Goal: Task Accomplishment & Management: Manage account settings

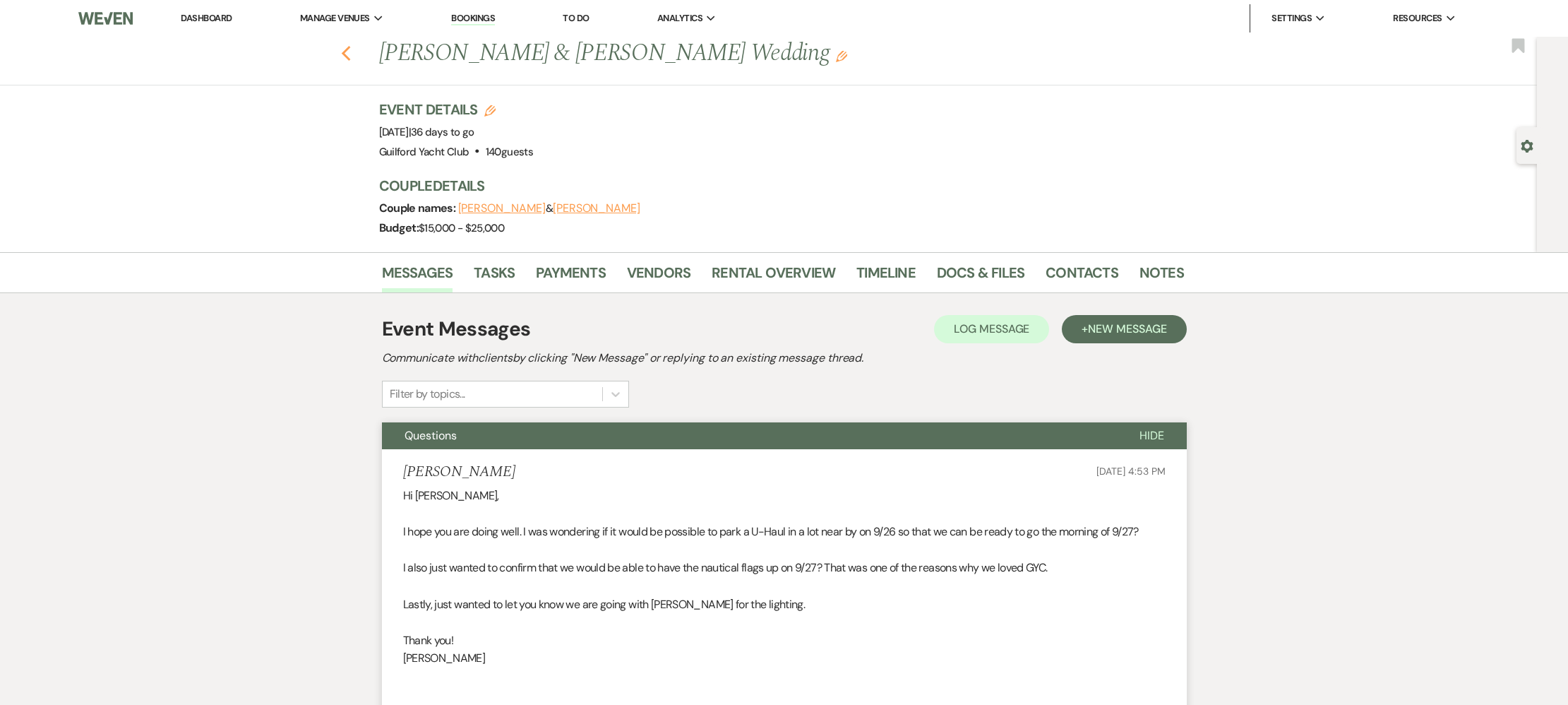
click at [343, 52] on use "button" at bounding box center [346, 53] width 9 height 15
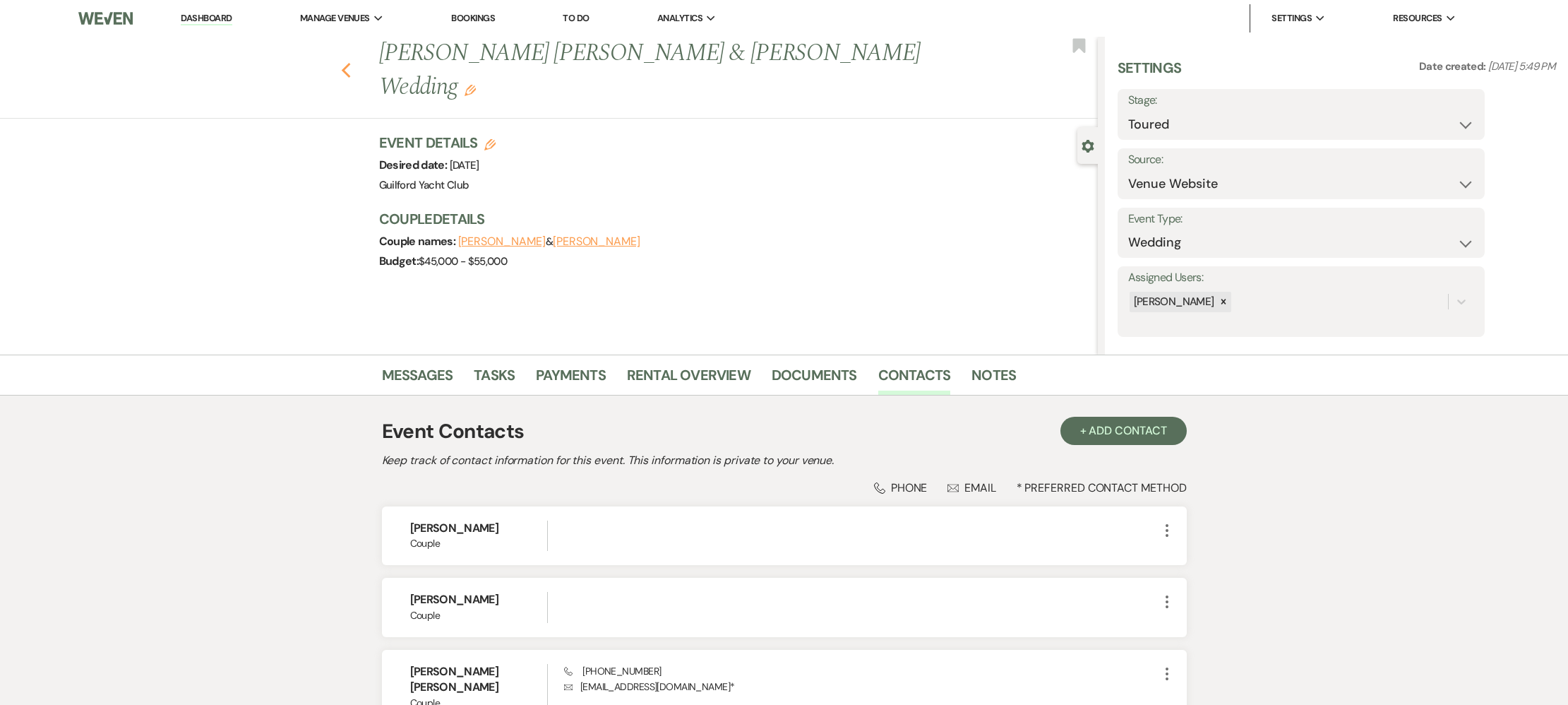
click at [347, 63] on icon "Previous" at bounding box center [347, 71] width 11 height 17
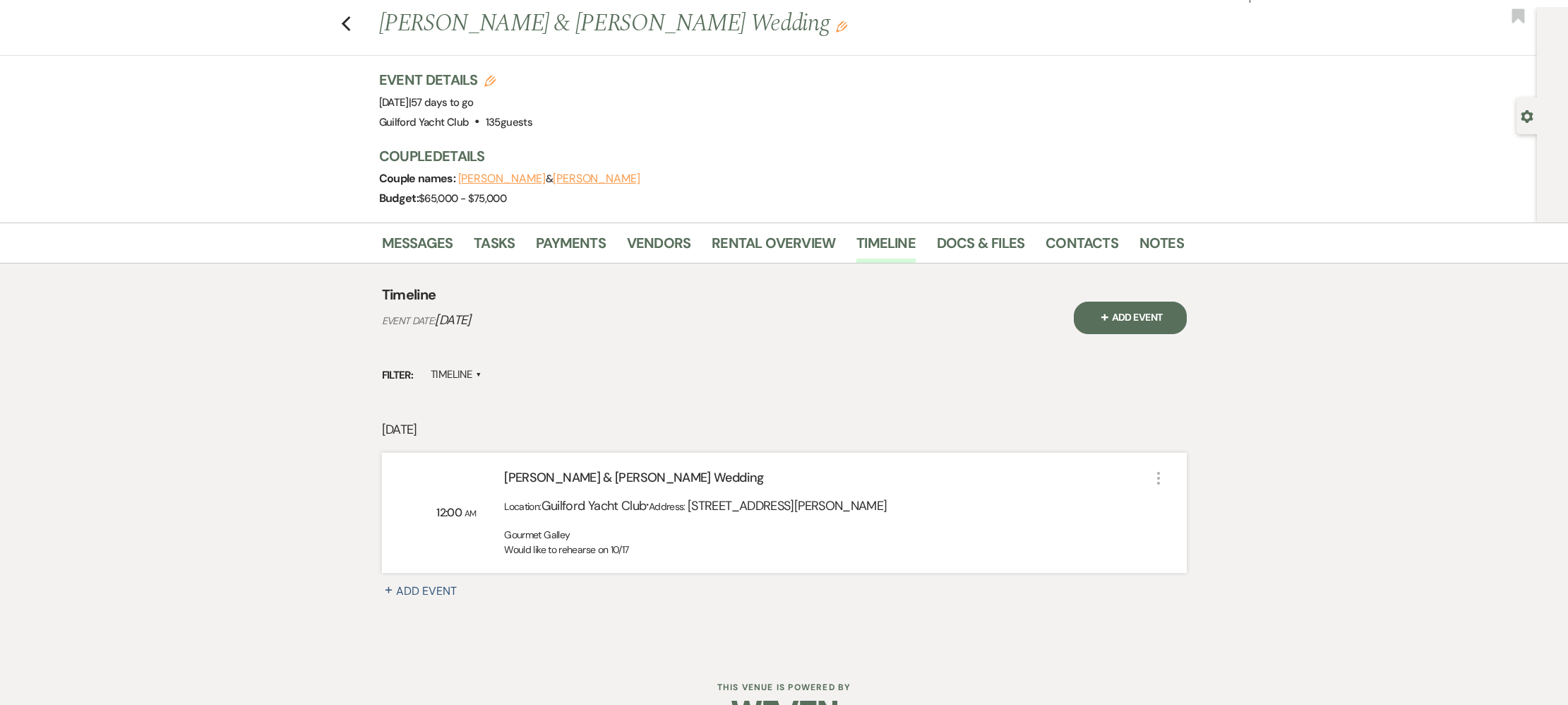
scroll to position [49, 0]
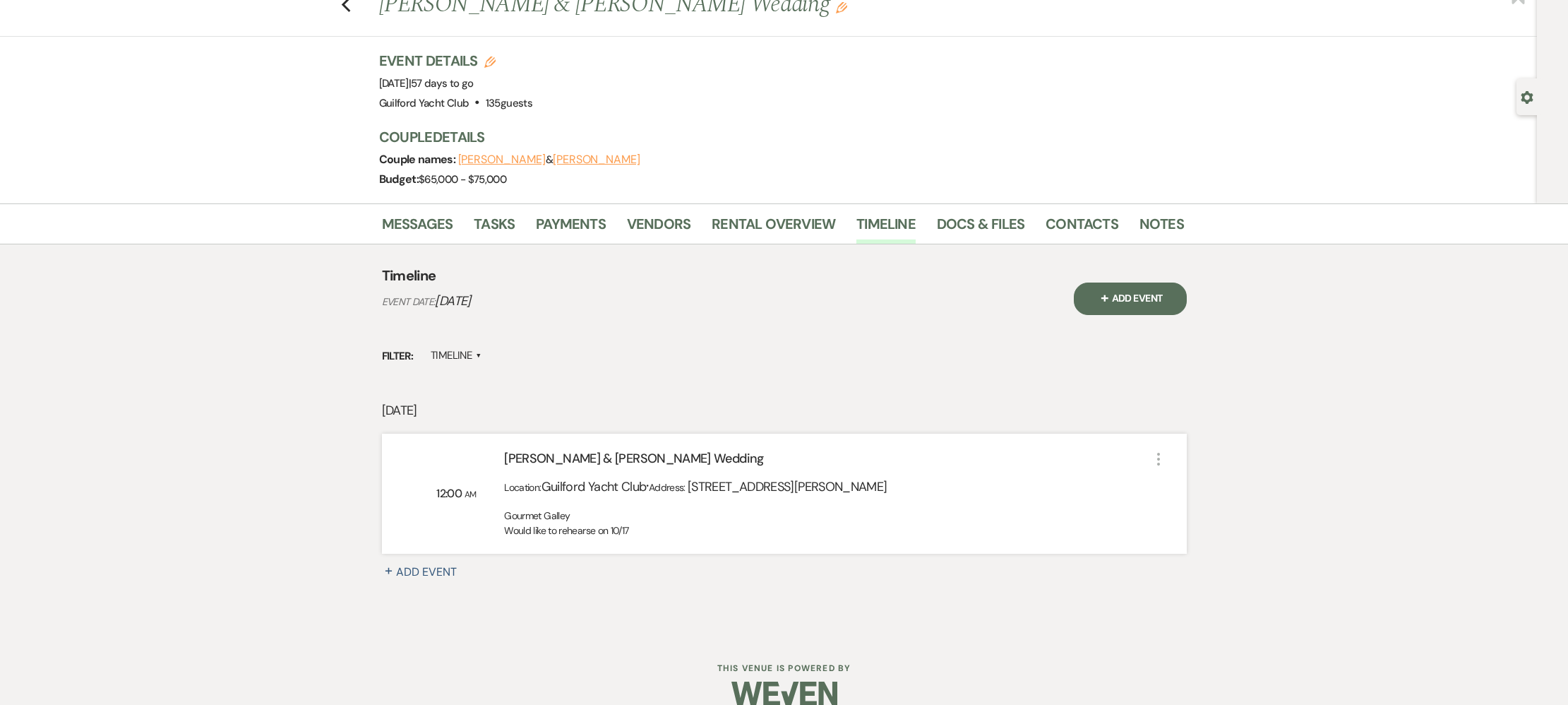
click at [1161, 459] on icon "More" at bounding box center [1159, 459] width 17 height 17
drag, startPoint x: 1178, startPoint y: 486, endPoint x: 1135, endPoint y: 483, distance: 43.1
click at [1178, 486] on icon "Pencil" at bounding box center [1174, 487] width 10 height 10
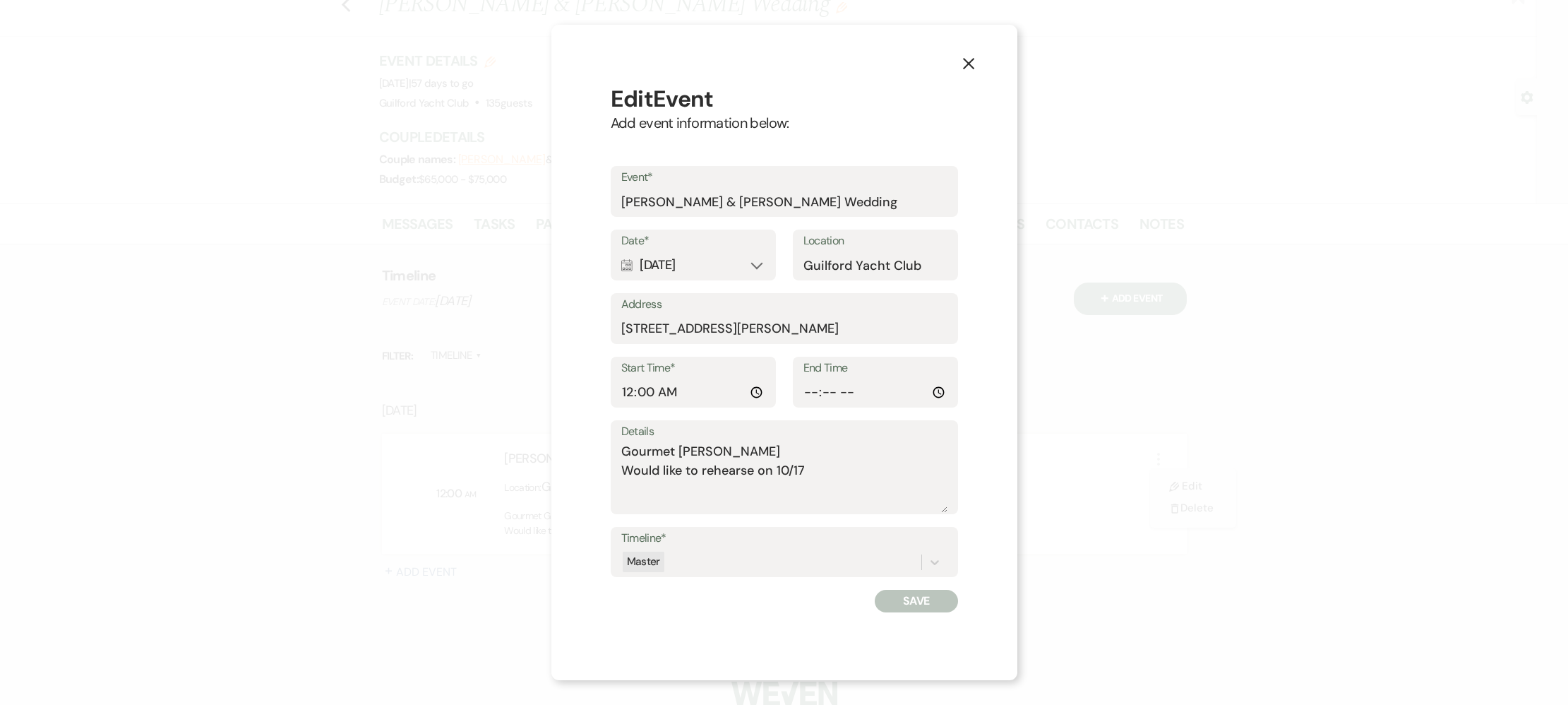
click at [978, 63] on button "X" at bounding box center [969, 62] width 21 height 25
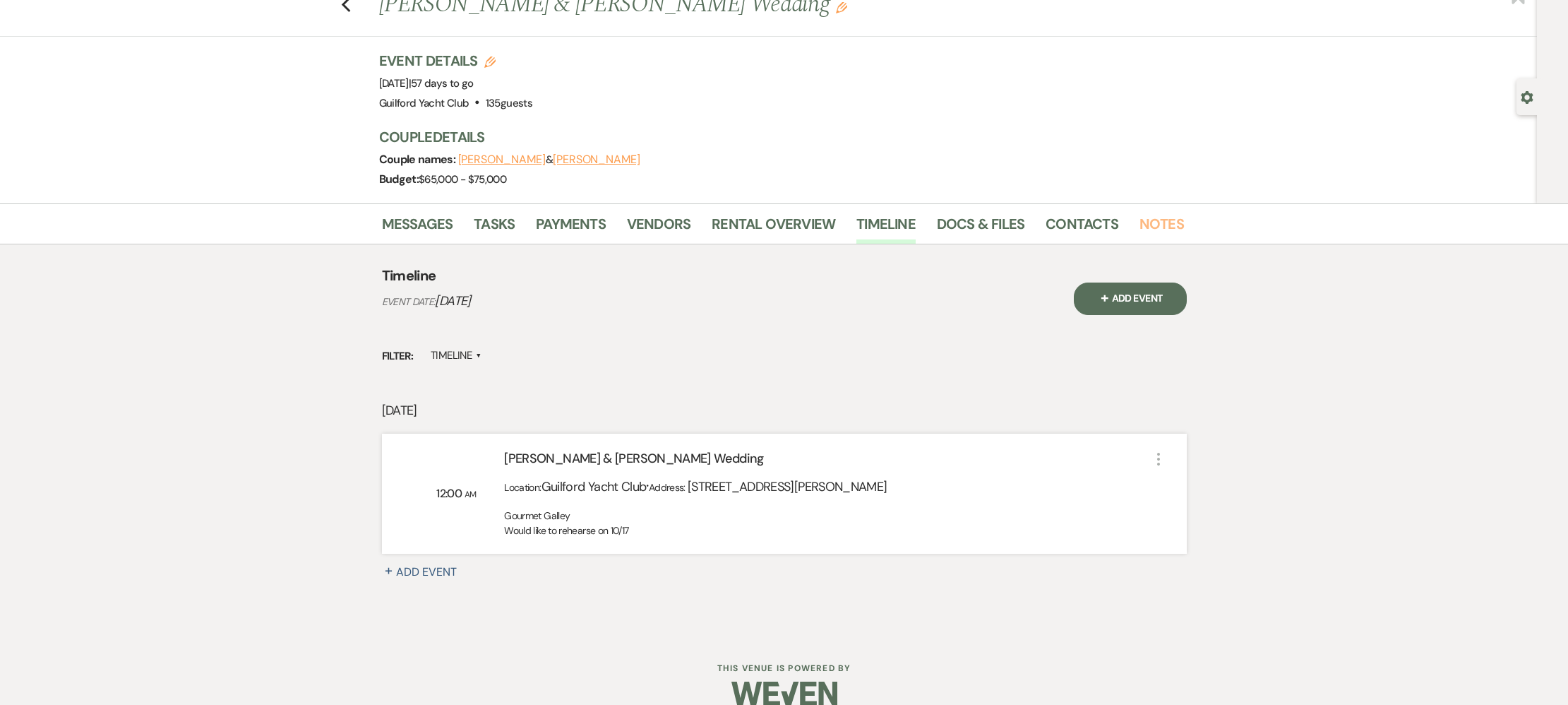
click at [1156, 222] on link "Notes" at bounding box center [1161, 227] width 45 height 31
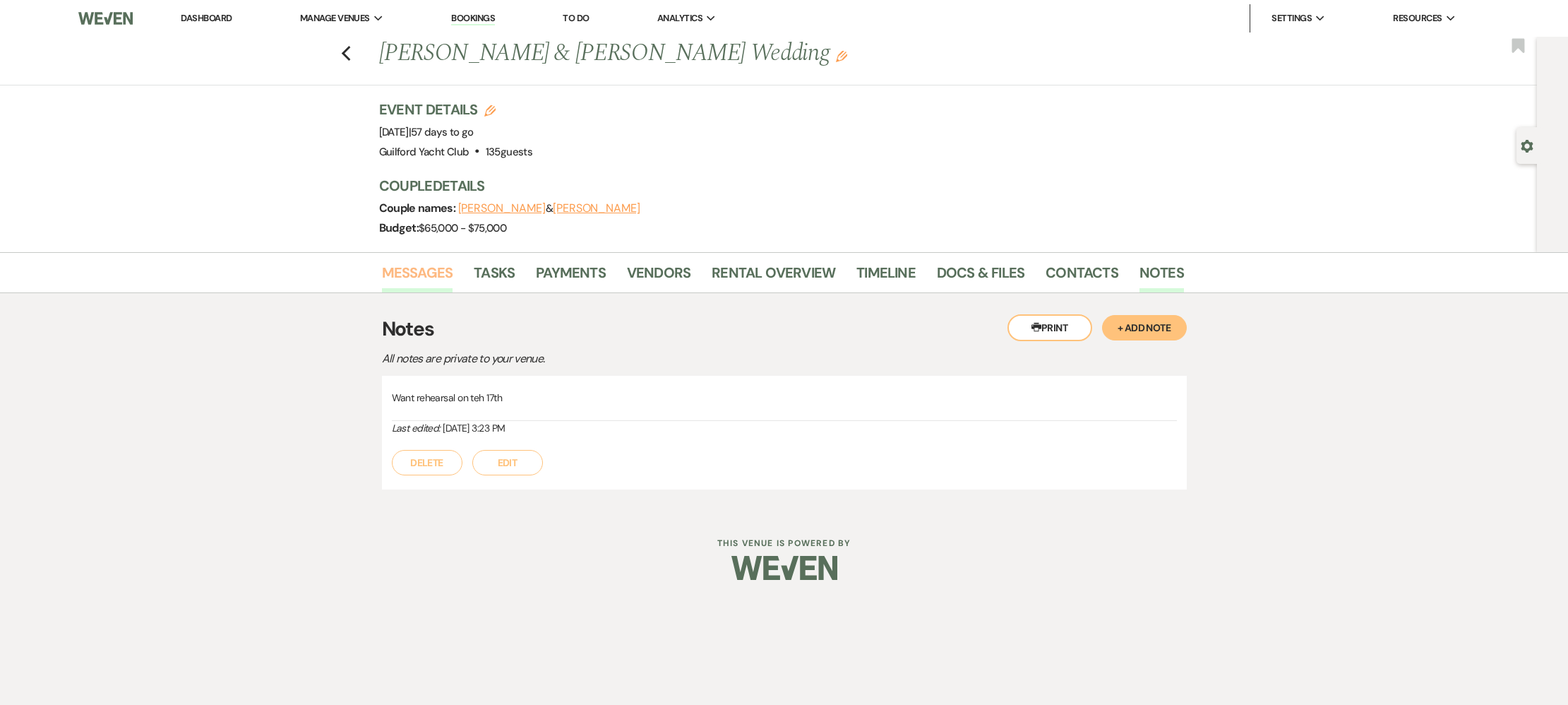
drag, startPoint x: 412, startPoint y: 278, endPoint x: 450, endPoint y: 284, distance: 38.5
click at [412, 278] on link "Messages" at bounding box center [418, 276] width 71 height 31
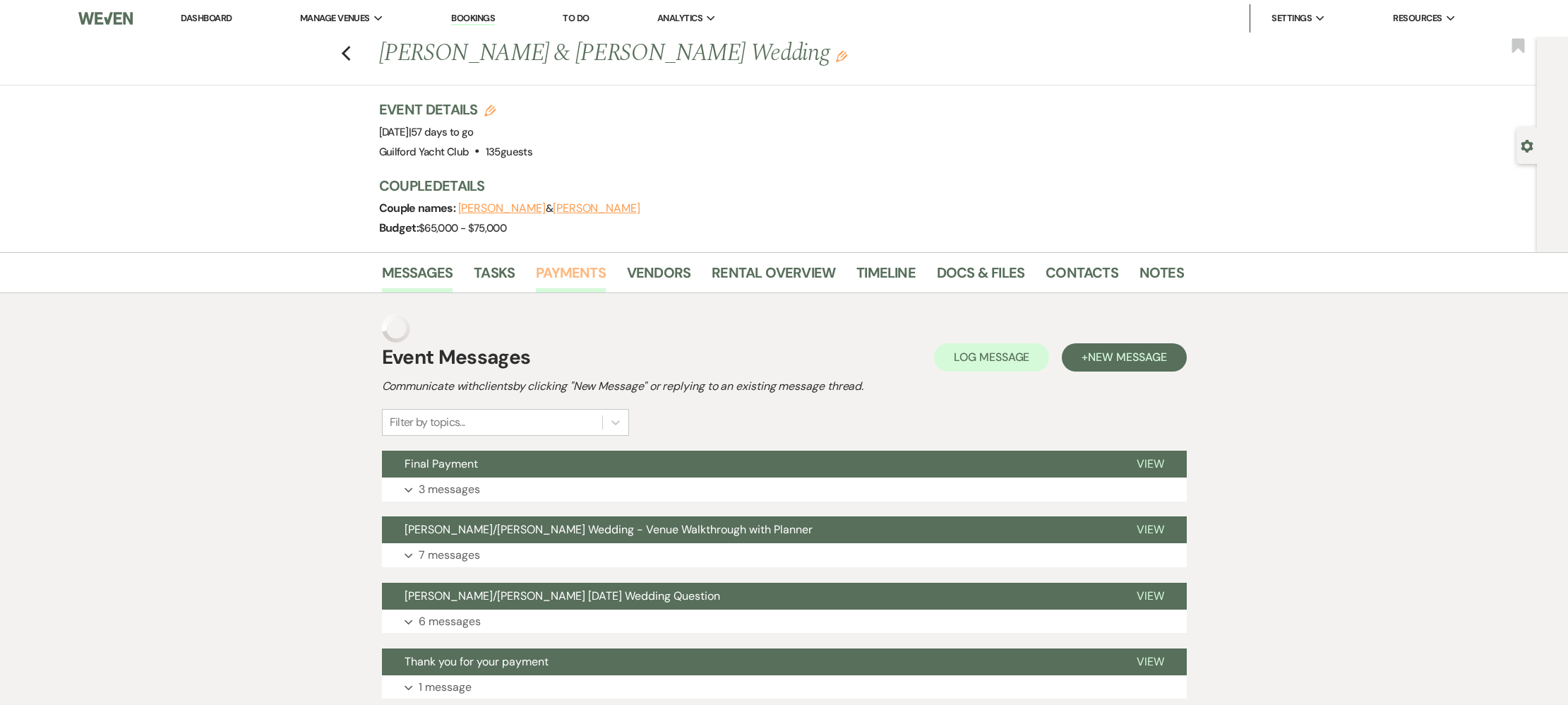
drag, startPoint x: 569, startPoint y: 279, endPoint x: 557, endPoint y: 284, distance: 13.0
click at [569, 279] on link "Payments" at bounding box center [571, 276] width 70 height 31
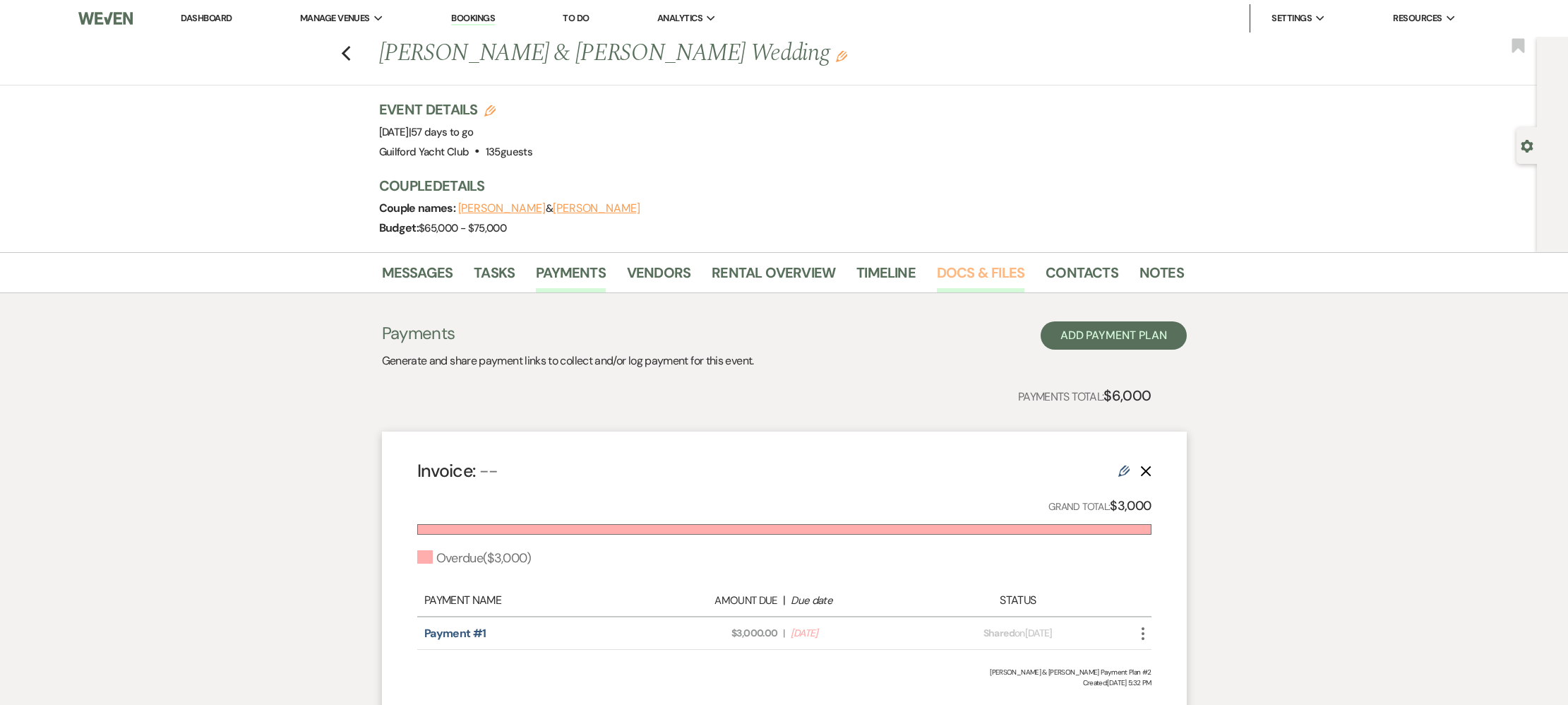
click at [955, 276] on link "Docs & Files" at bounding box center [981, 276] width 88 height 31
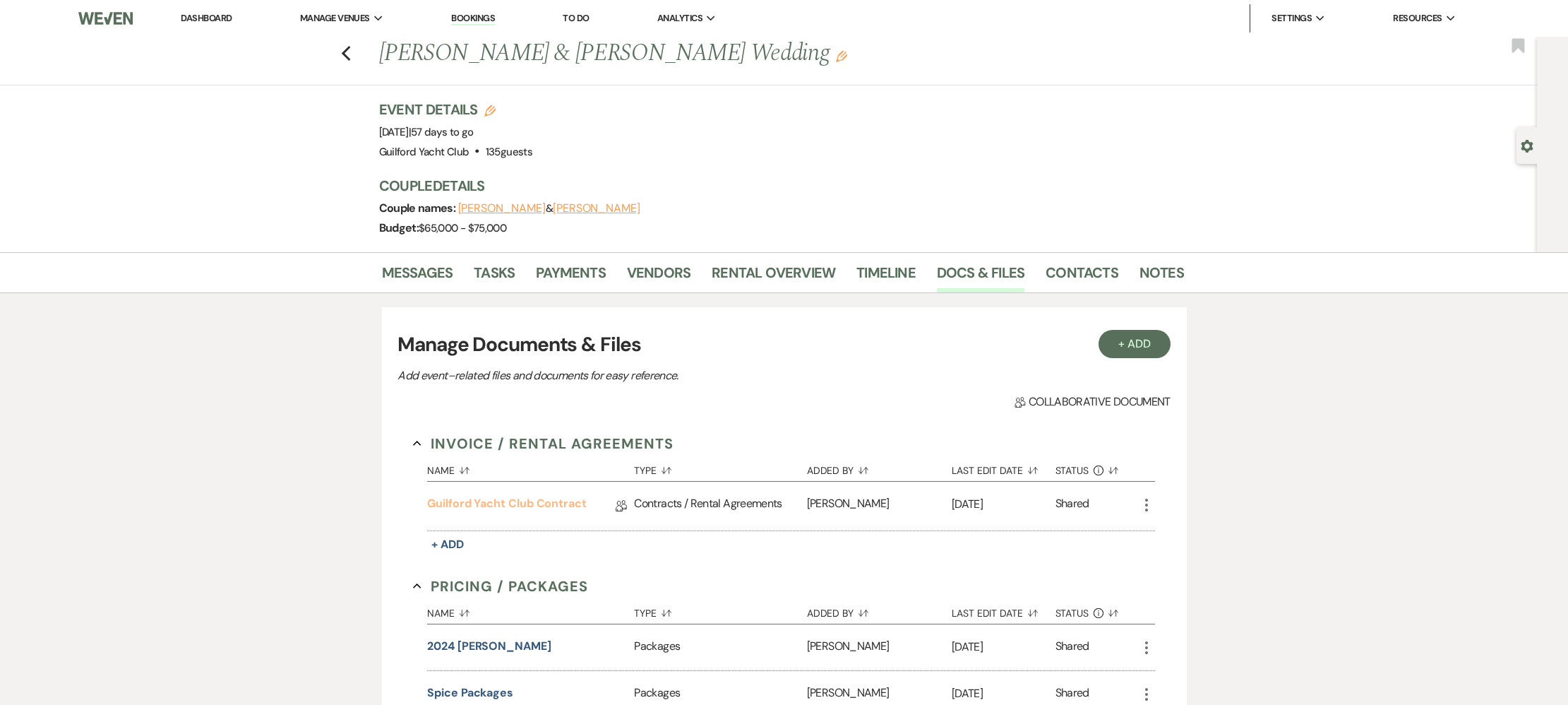
click at [545, 504] on link "Guilford Yacht Club Contract" at bounding box center [506, 506] width 160 height 22
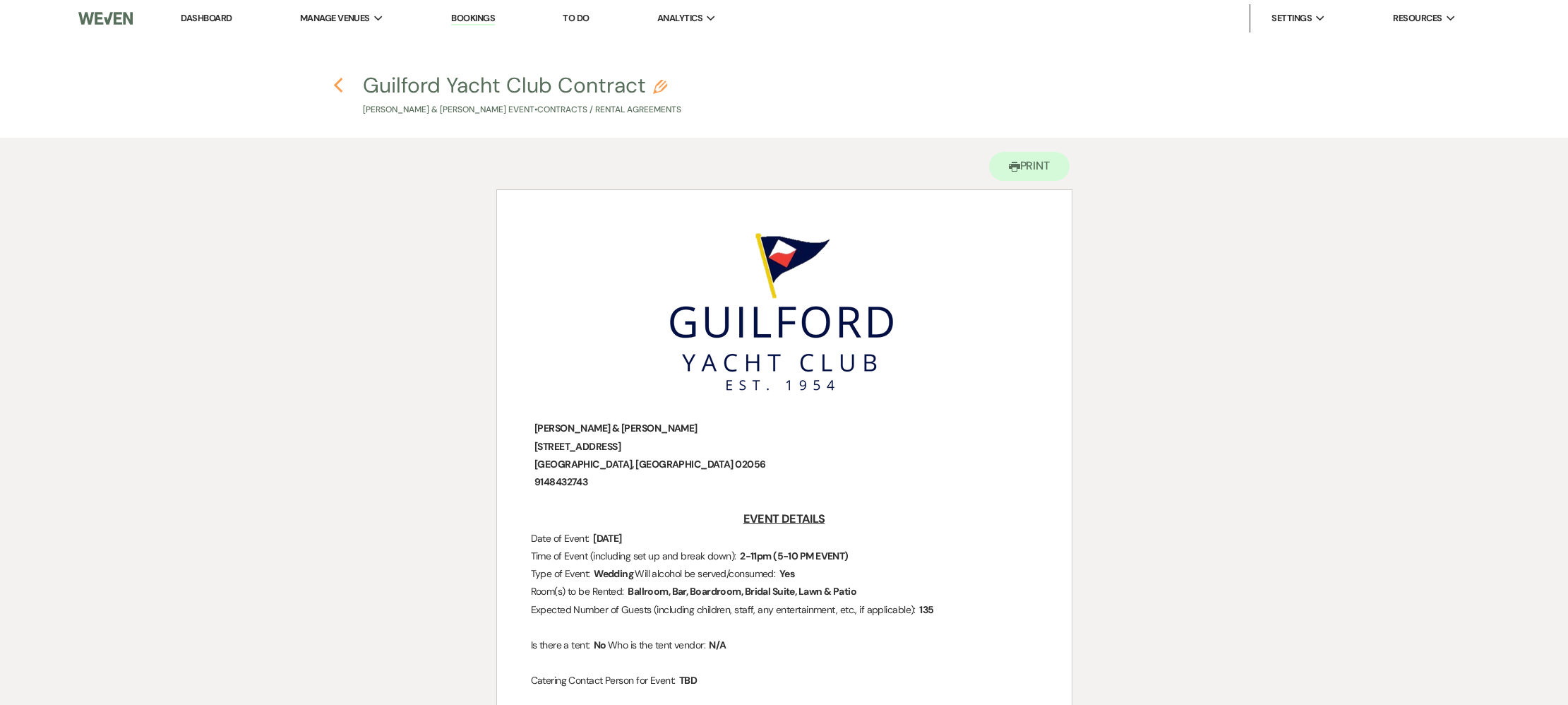
click at [342, 92] on icon "Previous" at bounding box center [338, 85] width 11 height 17
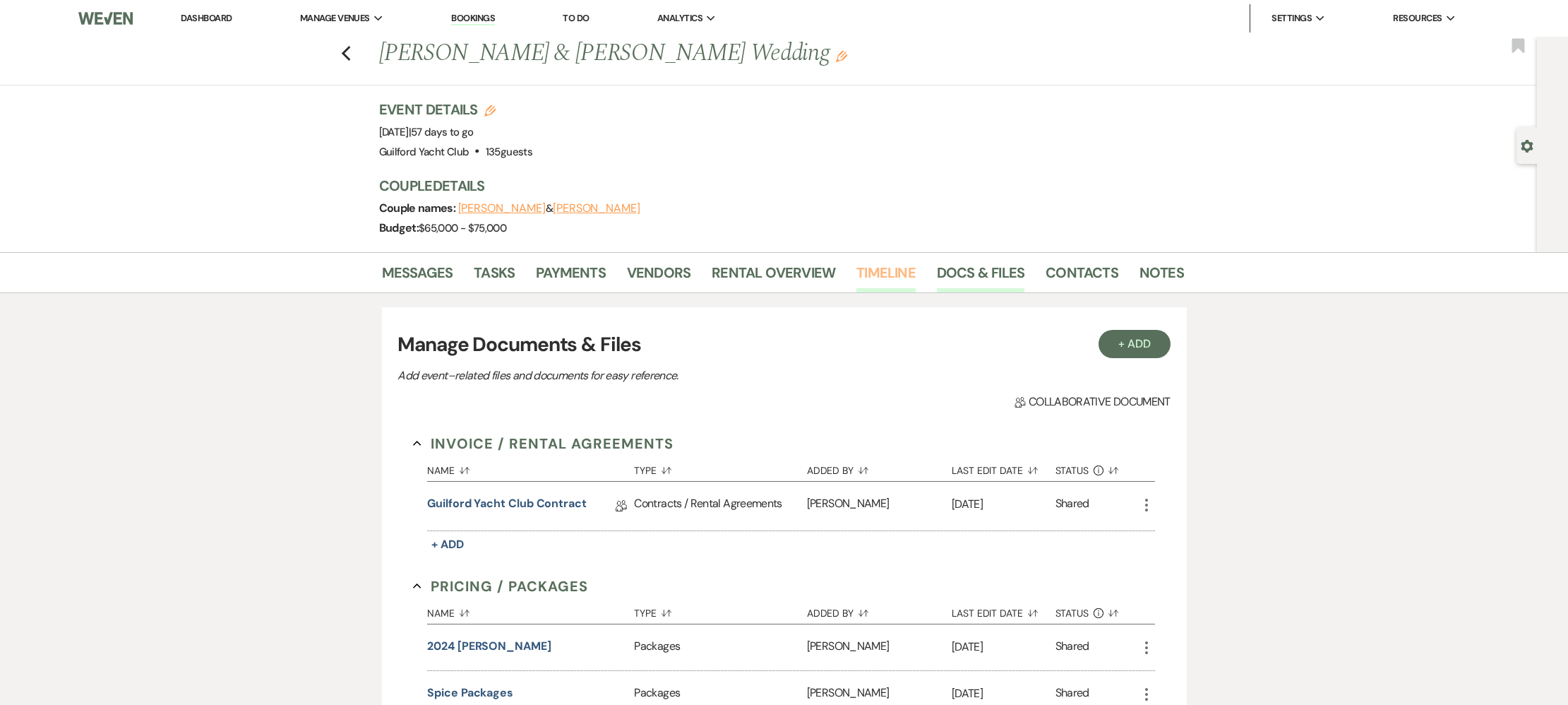
click at [860, 276] on link "Timeline" at bounding box center [886, 276] width 59 height 31
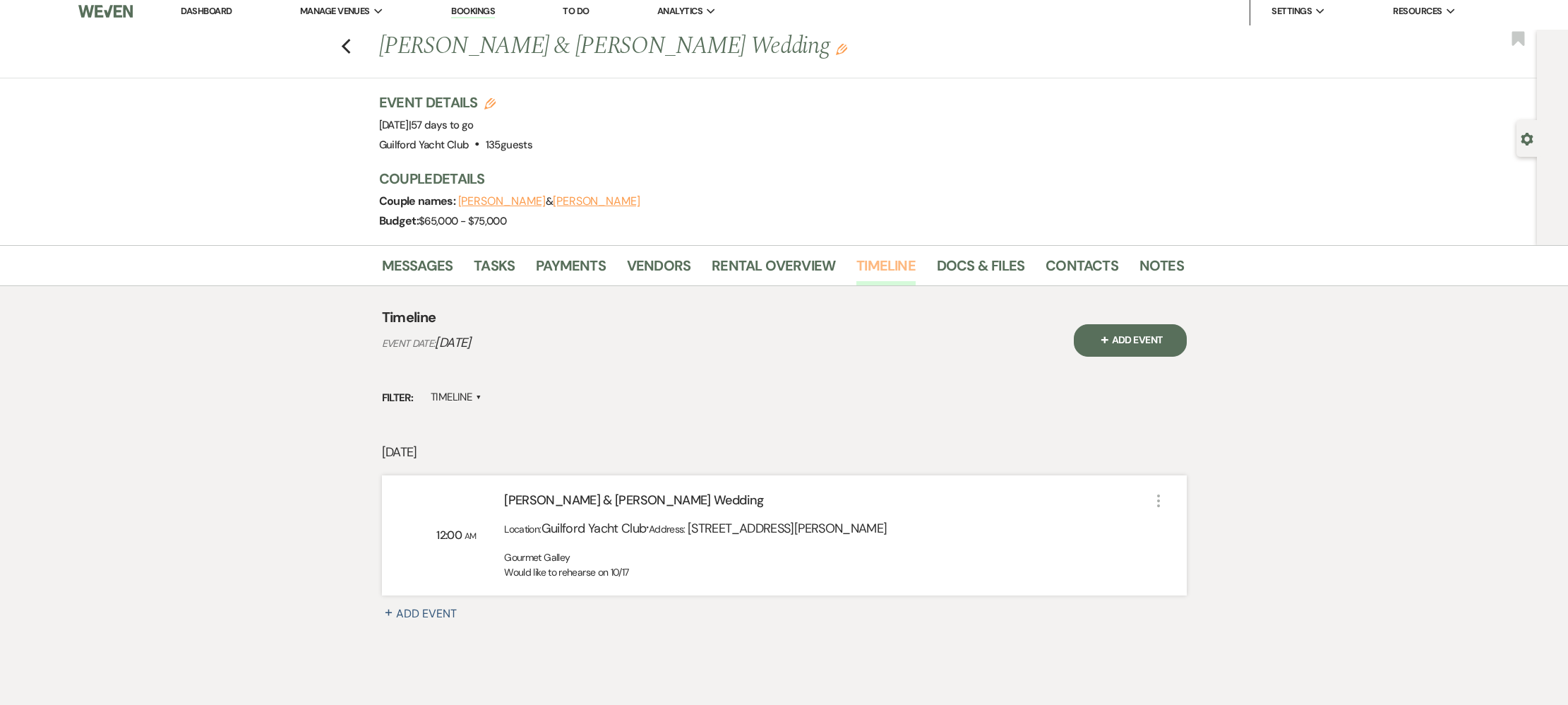
scroll to position [71, 0]
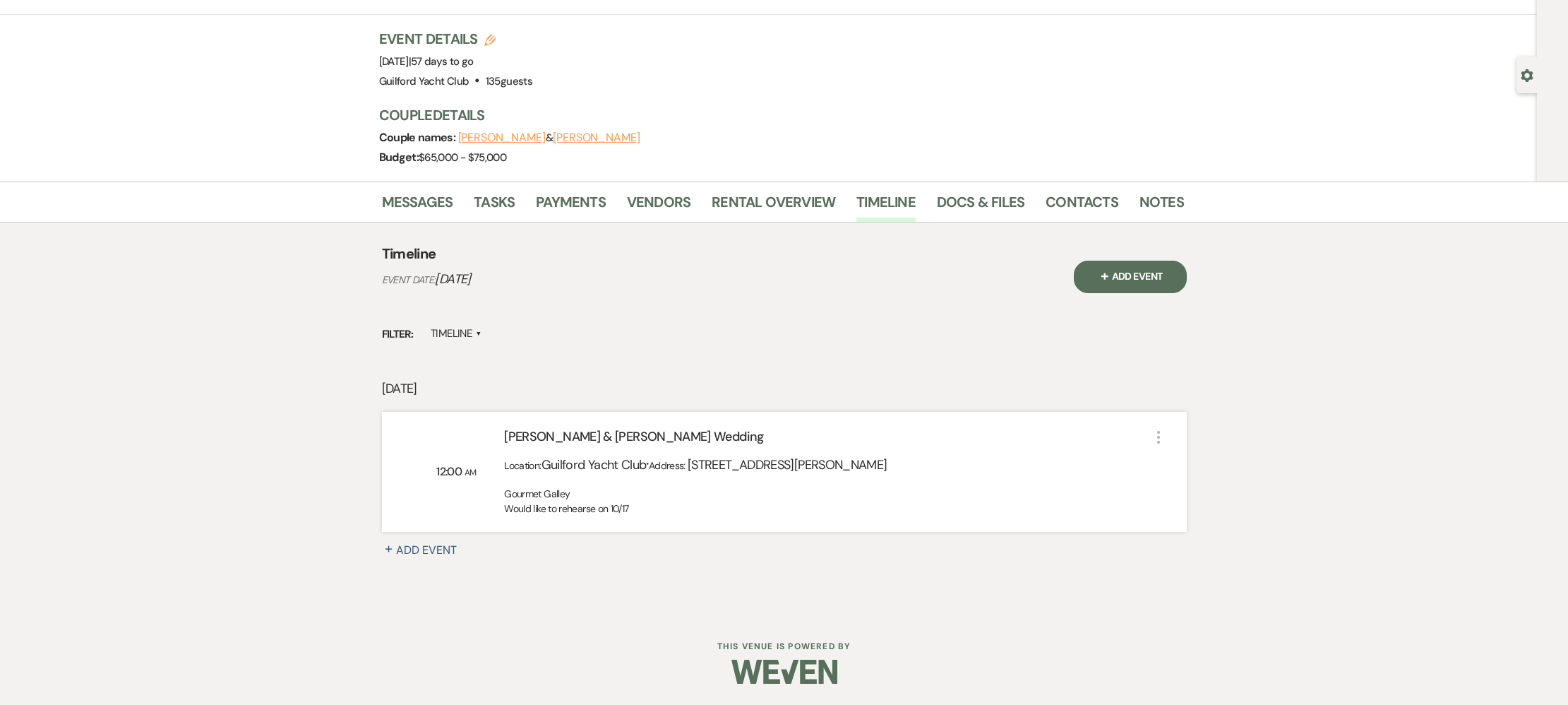
click at [1152, 440] on icon "More" at bounding box center [1159, 437] width 17 height 17
click at [1171, 460] on button "Pencil Edit" at bounding box center [1193, 464] width 72 height 22
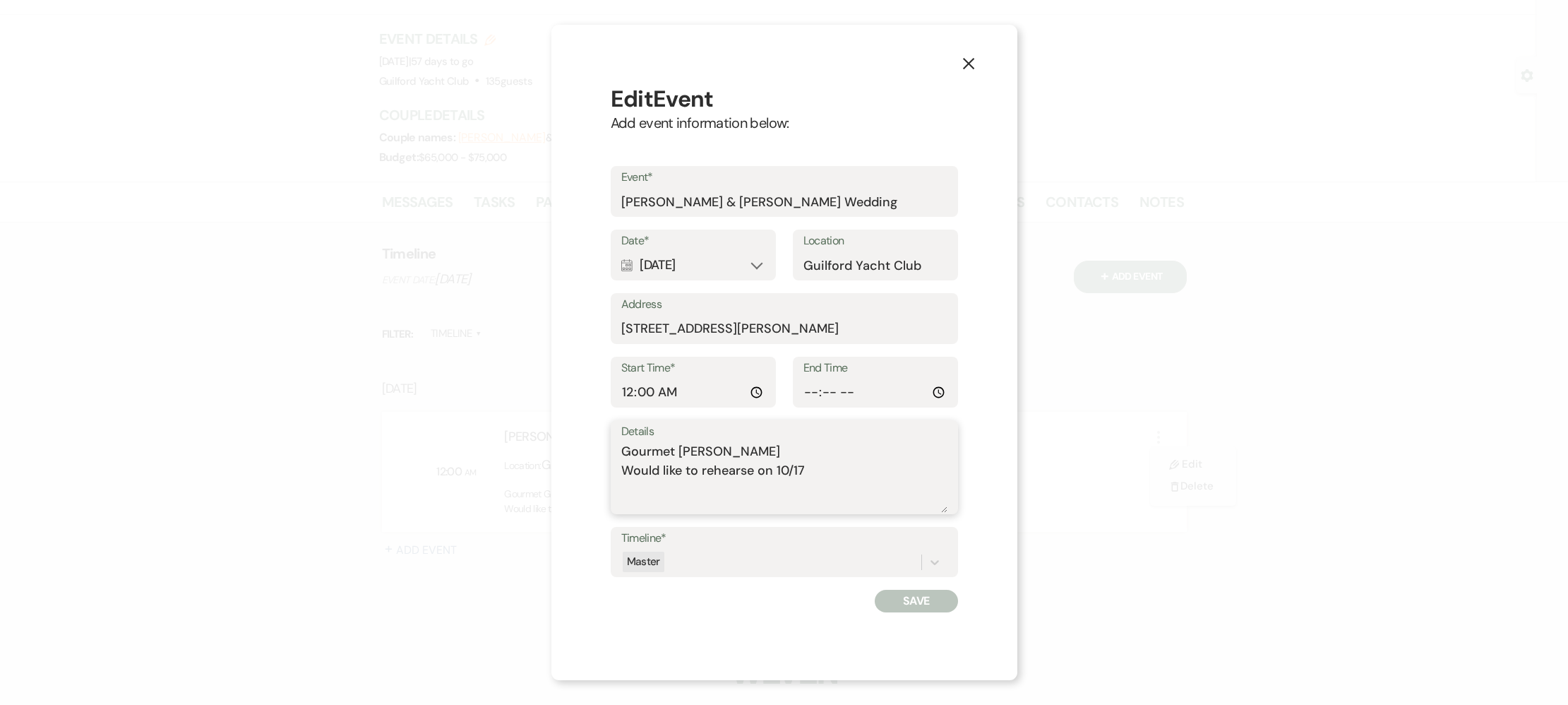
click at [685, 488] on textarea "Gourmet [PERSON_NAME] Would like to rehearse on 10/17" at bounding box center [784, 478] width 326 height 71
click at [865, 440] on label "Details" at bounding box center [784, 432] width 326 height 20
click at [865, 442] on textarea "Gourmet Galley Would like to rehearse on [DATE] 4:30 cderemony 4:30-10pm 10-11 …" at bounding box center [784, 478] width 326 height 71
click at [827, 440] on label "Details" at bounding box center [784, 432] width 326 height 20
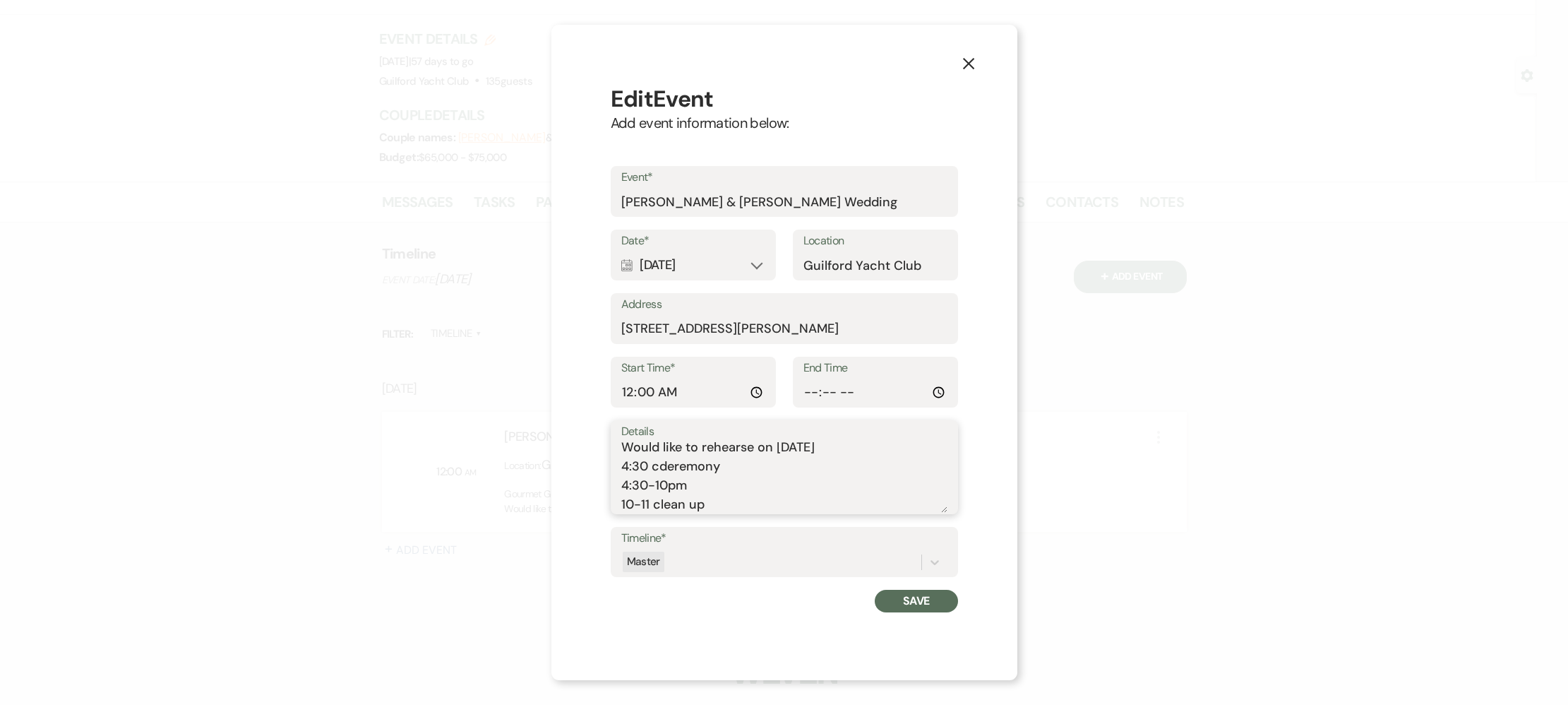
click at [827, 442] on textarea "Gourmet Galley Would like to rehearse on [DATE] 4:30 cderemony 4:30-10pm 10-11 …" at bounding box center [784, 478] width 326 height 71
click at [624, 462] on textarea "Gourmet Galley Would like to rehearse on [DATE] 4:30 cderemony 4:30-10pm 10-11 …" at bounding box center [784, 478] width 326 height 71
drag, startPoint x: 664, startPoint y: 467, endPoint x: 679, endPoint y: 468, distance: 15.0
click at [664, 467] on textarea "Gourmet [PERSON_NAME] Would like to rehearse on [DATE] 4:30 cderemony 4:30-10pm…" at bounding box center [784, 478] width 326 height 71
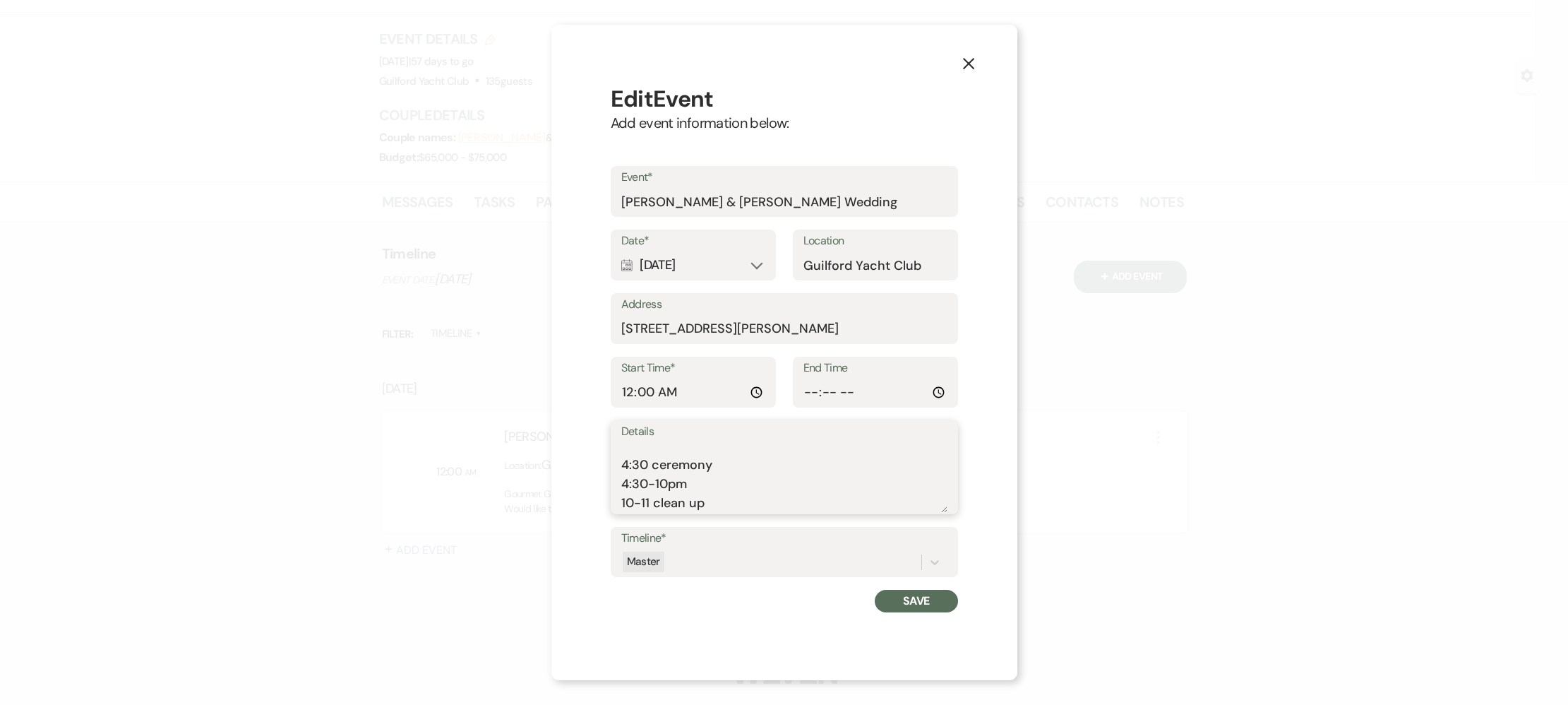
click at [637, 451] on textarea "Gourmet [PERSON_NAME] Would like to rehearse on [DATE] 4:30 ceremony 4:30-10pm …" at bounding box center [784, 478] width 326 height 71
type textarea "Gourmet Galley Would like to rehearse on [DATE] 8:30-4:30 hair and makeup 4:30 …"
click at [625, 398] on input "00:00:00" at bounding box center [693, 392] width 144 height 28
type input "08:30"
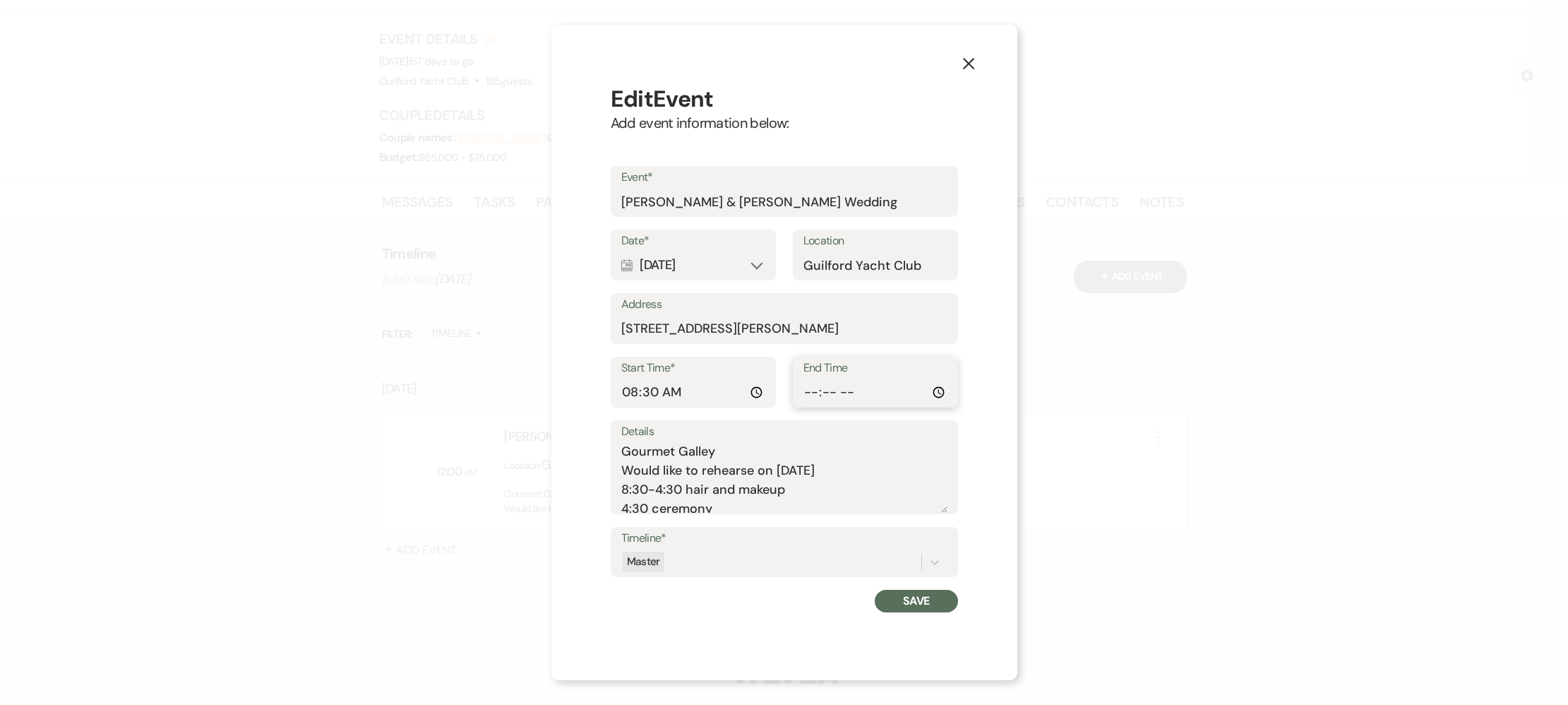
click at [809, 392] on input "End Time" at bounding box center [876, 392] width 144 height 28
type input "23:00"
click at [904, 481] on textarea "Gourmet Galley Would like to rehearse on [DATE] 8:30-4:30 hair and makeup 4:30 …" at bounding box center [784, 478] width 326 height 71
click at [926, 605] on button "Save" at bounding box center [916, 601] width 83 height 23
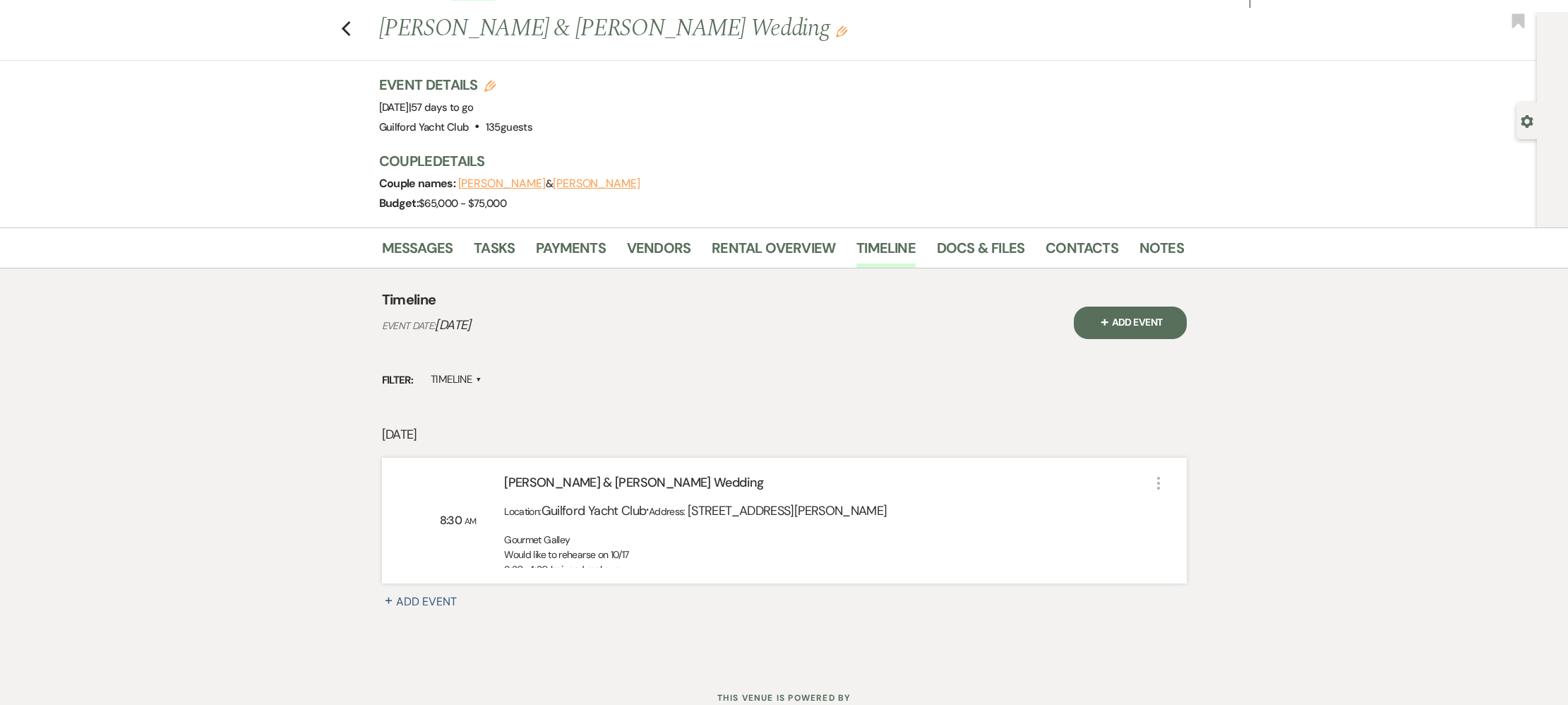
scroll to position [24, 0]
click at [578, 247] on link "Payments" at bounding box center [571, 253] width 70 height 31
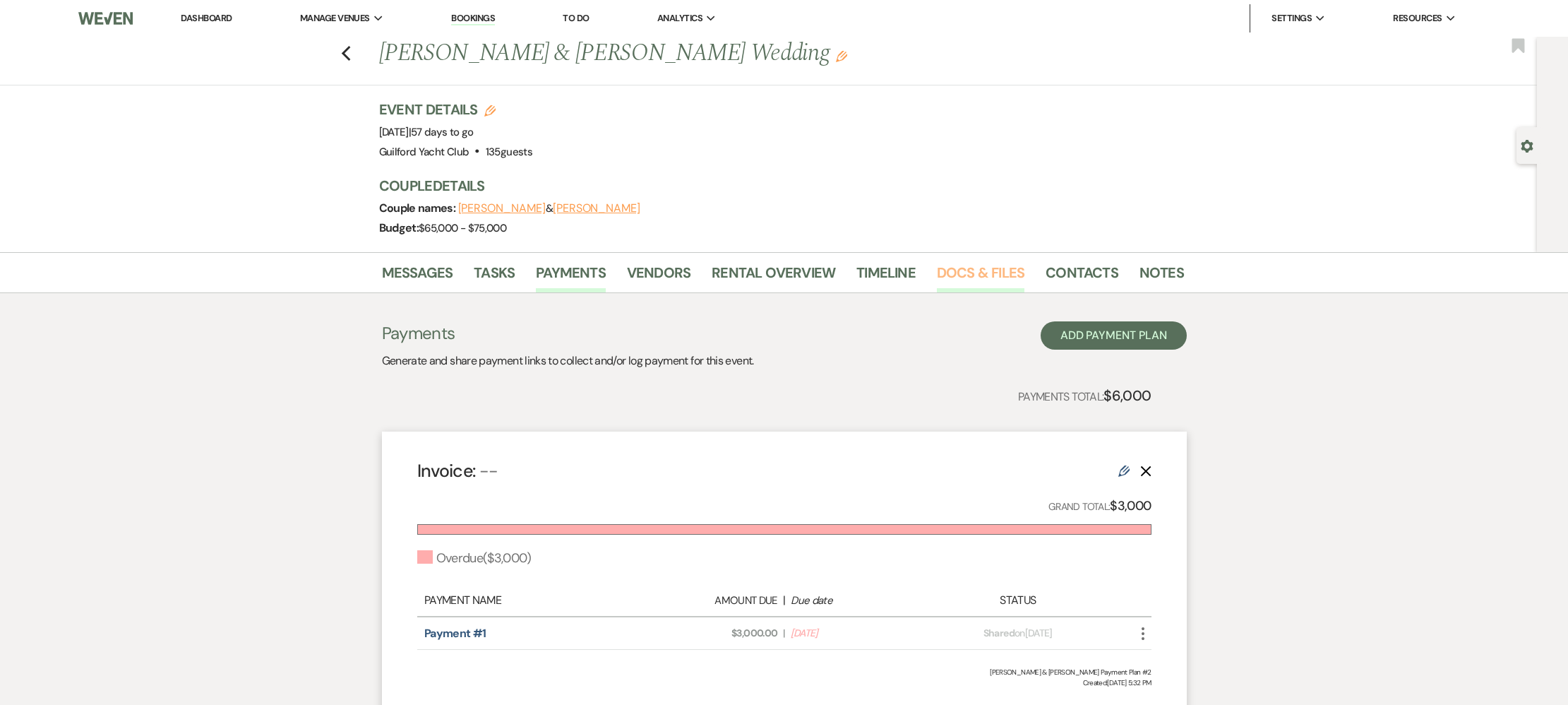
click at [964, 268] on link "Docs & Files" at bounding box center [981, 276] width 88 height 31
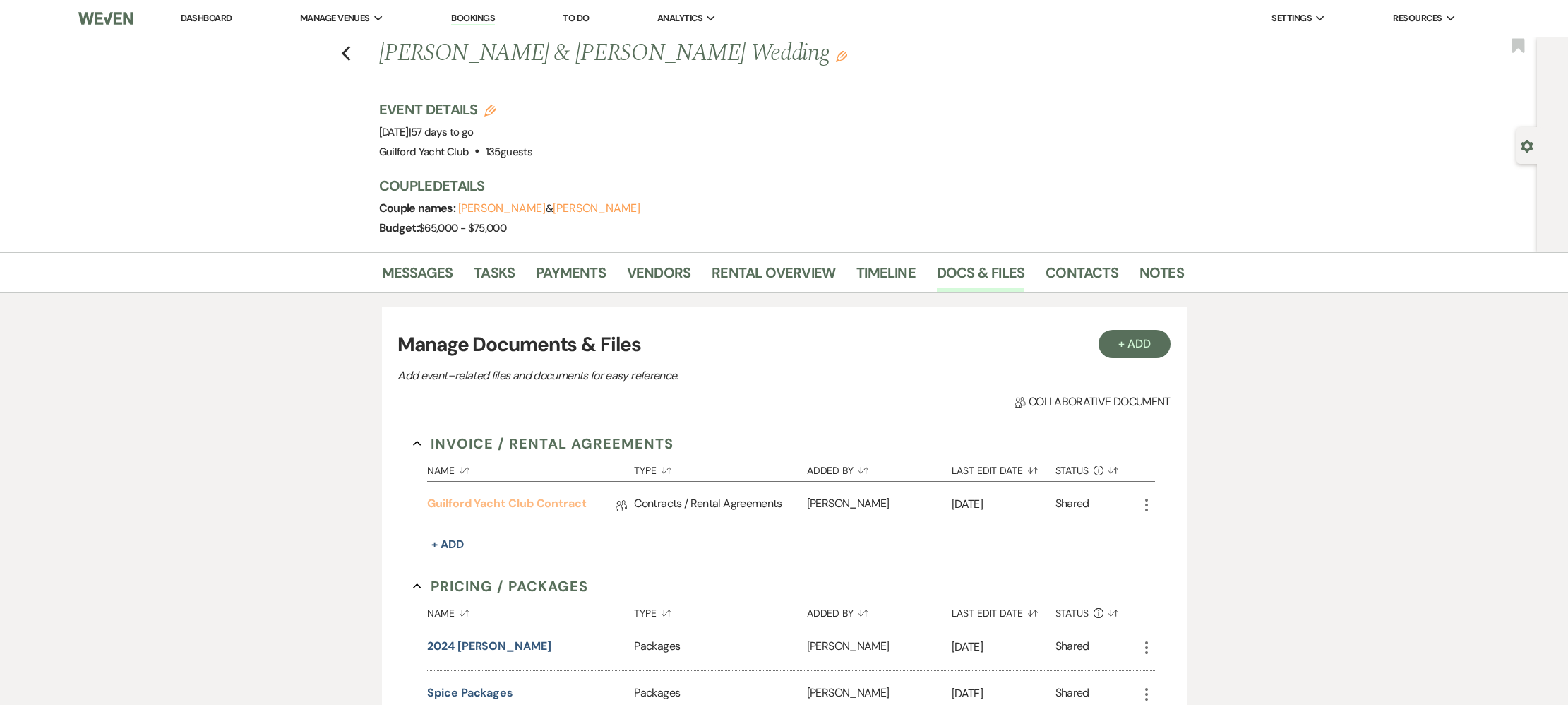
click at [516, 506] on link "Guilford Yacht Club Contract" at bounding box center [506, 506] width 160 height 22
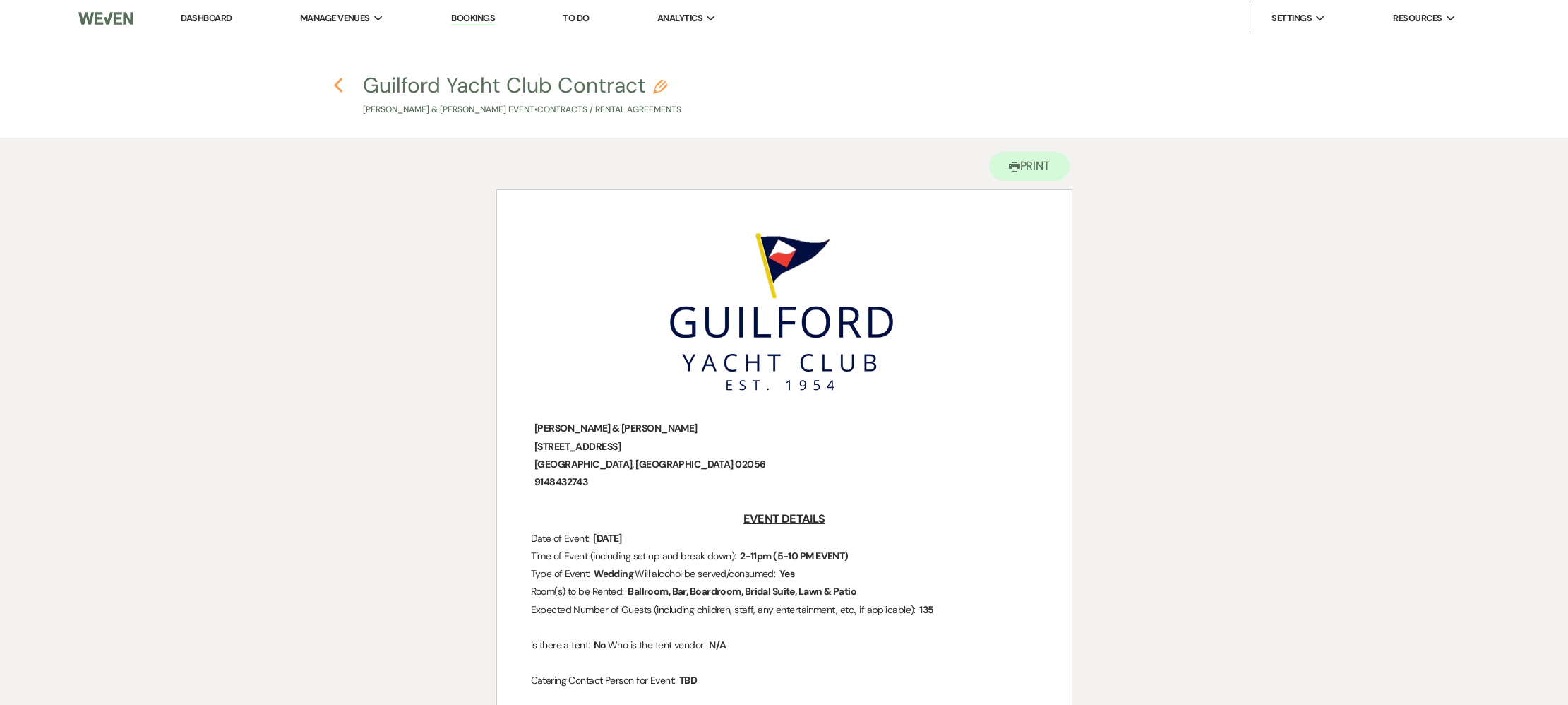
click at [333, 90] on icon "Previous" at bounding box center [338, 85] width 11 height 17
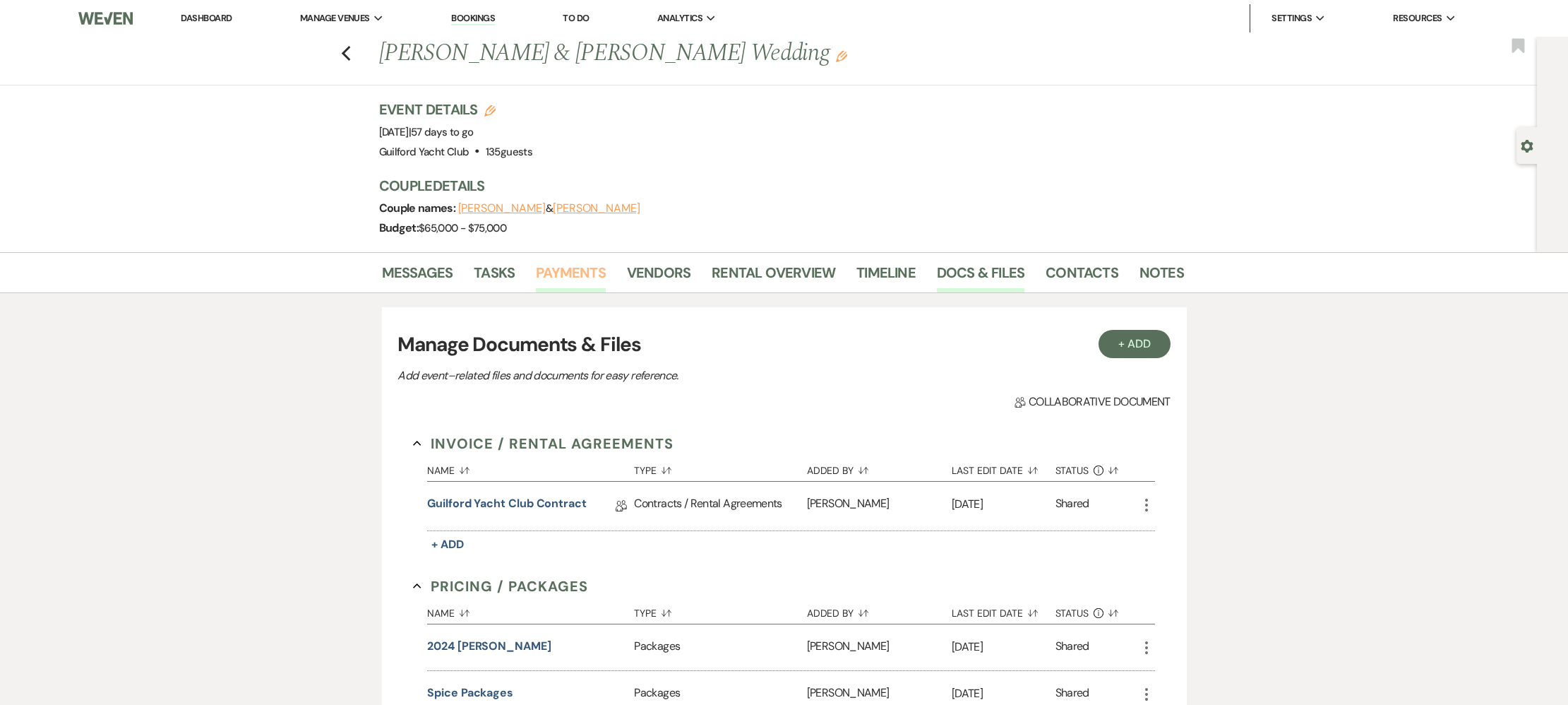
click at [578, 275] on link "Payments" at bounding box center [571, 276] width 70 height 31
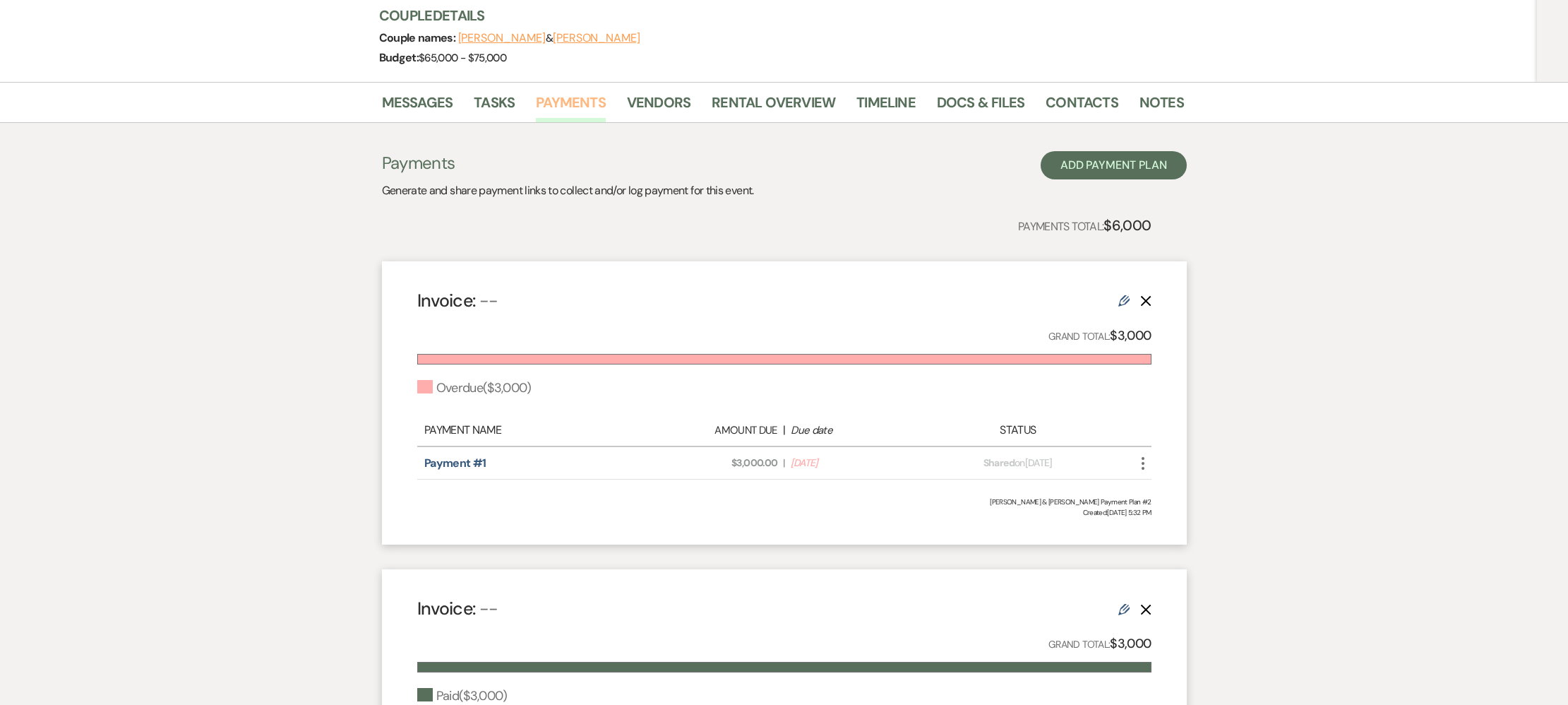
scroll to position [172, 0]
click at [1125, 303] on use at bounding box center [1123, 299] width 11 height 11
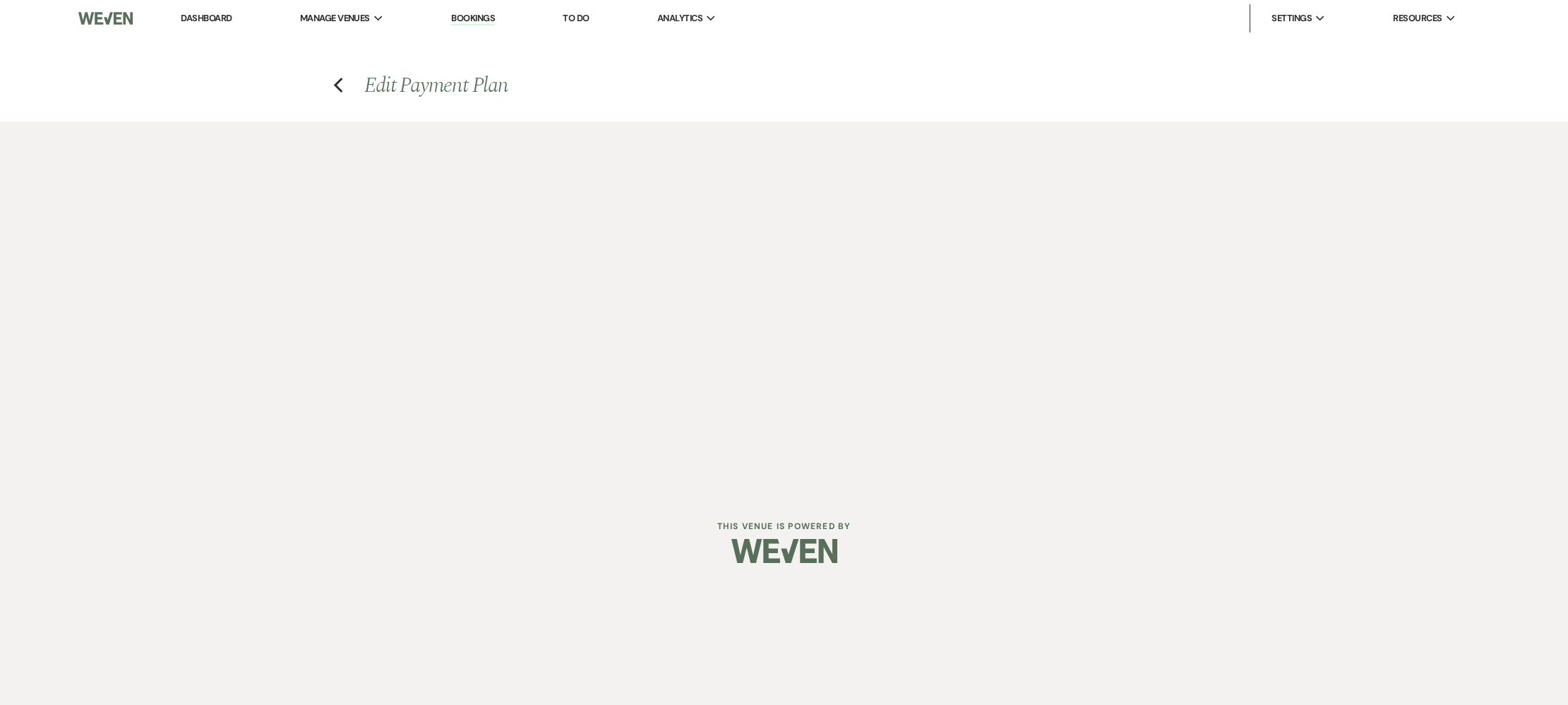
select select "2"
select select "percentage"
select select "true"
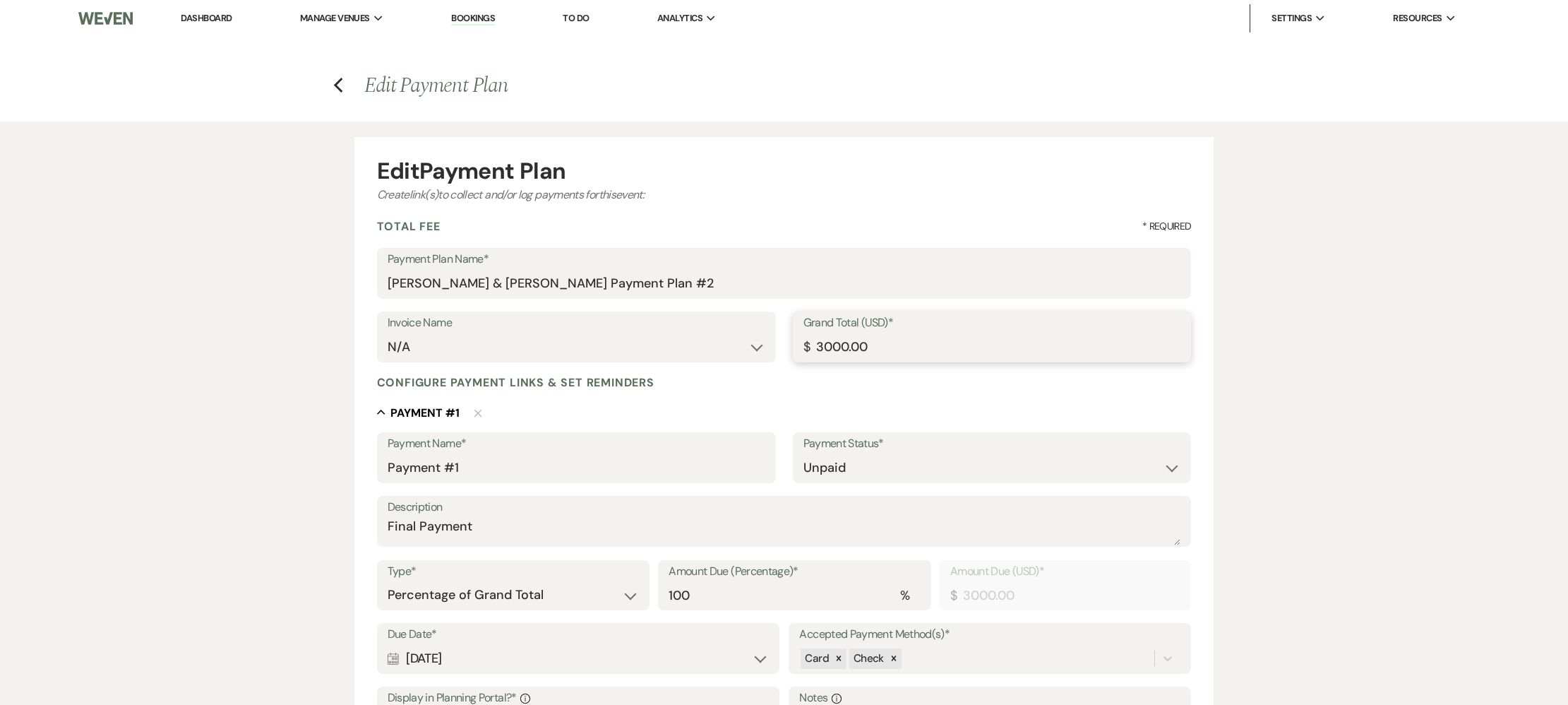
drag, startPoint x: 822, startPoint y: 348, endPoint x: 890, endPoint y: 347, distance: 68.0
click at [890, 347] on input "3000.00" at bounding box center [992, 347] width 378 height 28
type input "36"
type input "36.00"
type input "362"
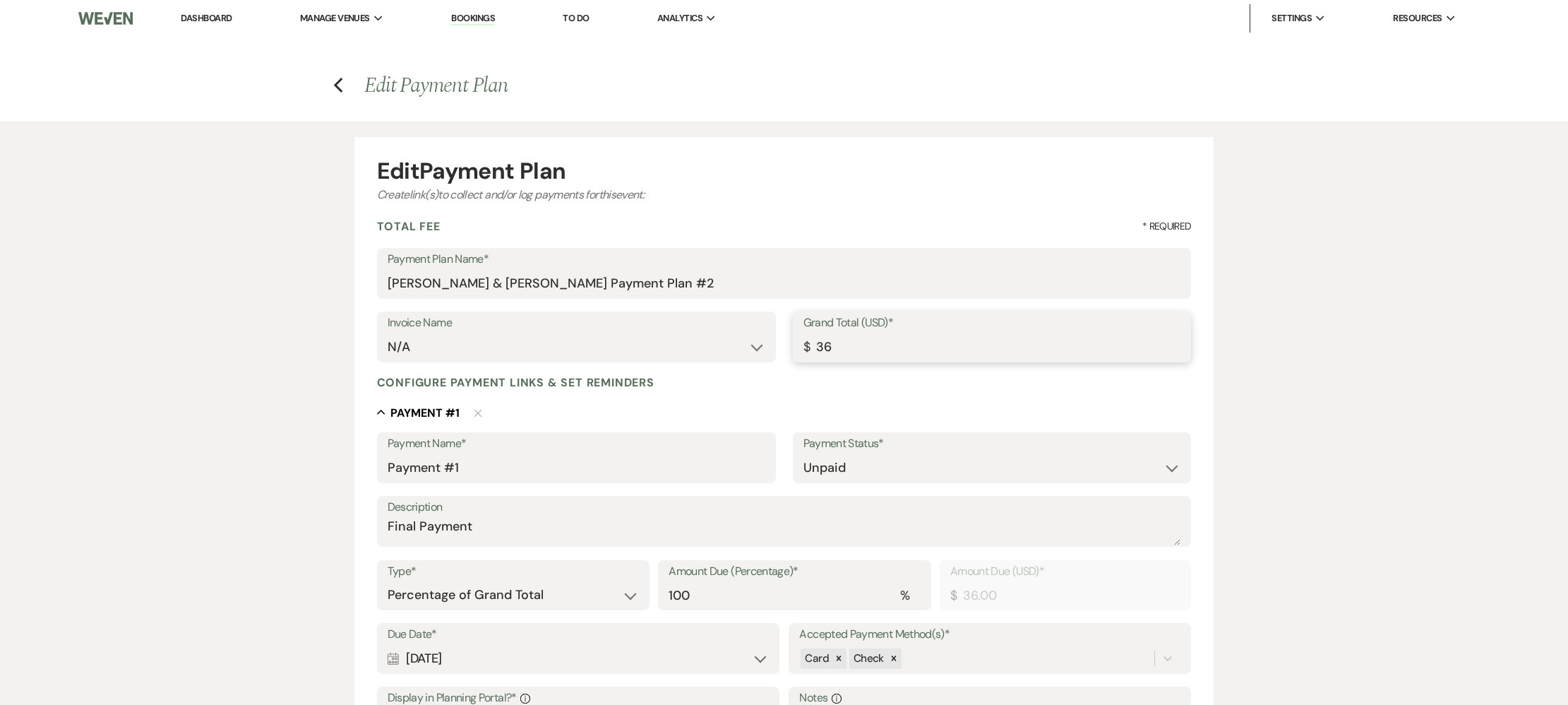
type input "362.00"
type input "3625"
type input "3625.00"
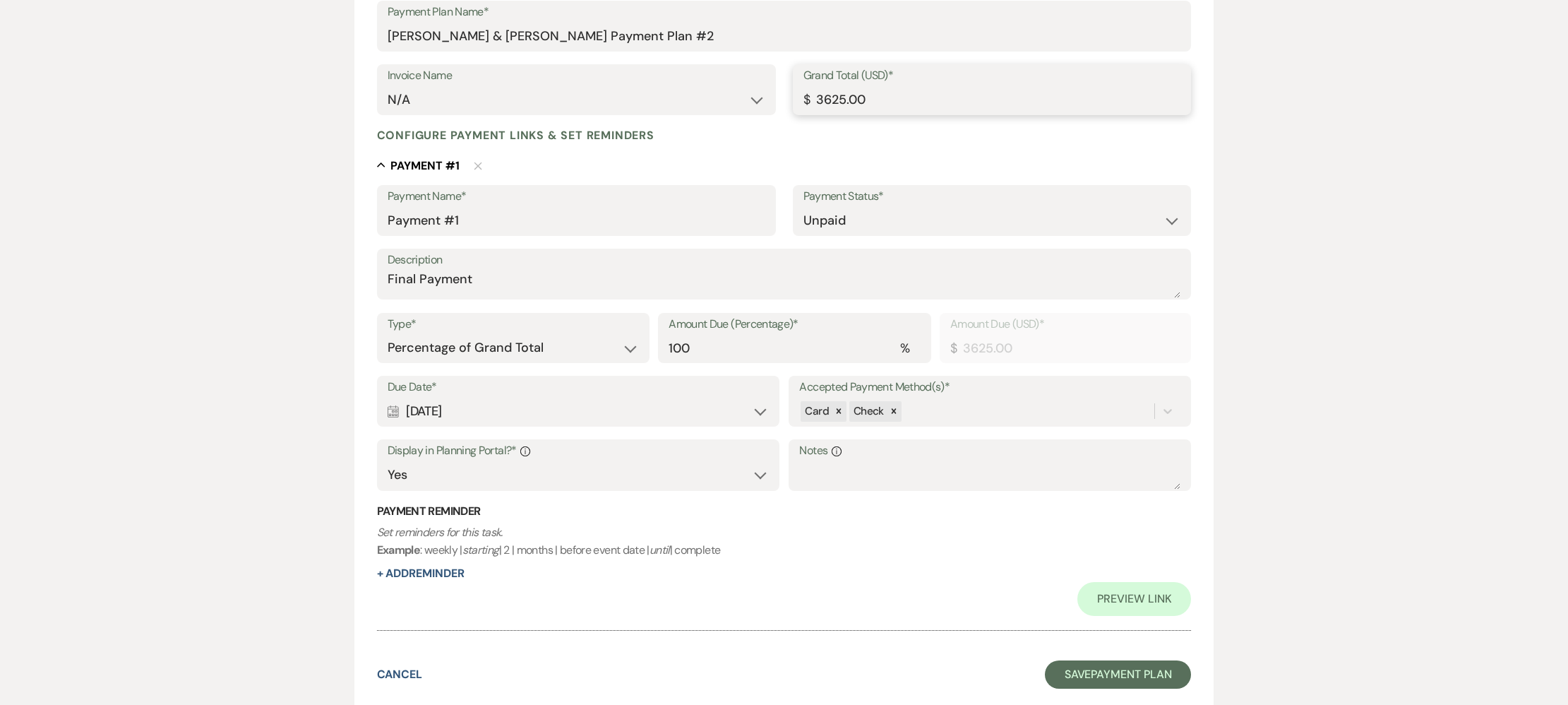
scroll to position [250, 0]
type input "3625.00"
click at [822, 472] on textarea "Notes Info" at bounding box center [990, 472] width 381 height 28
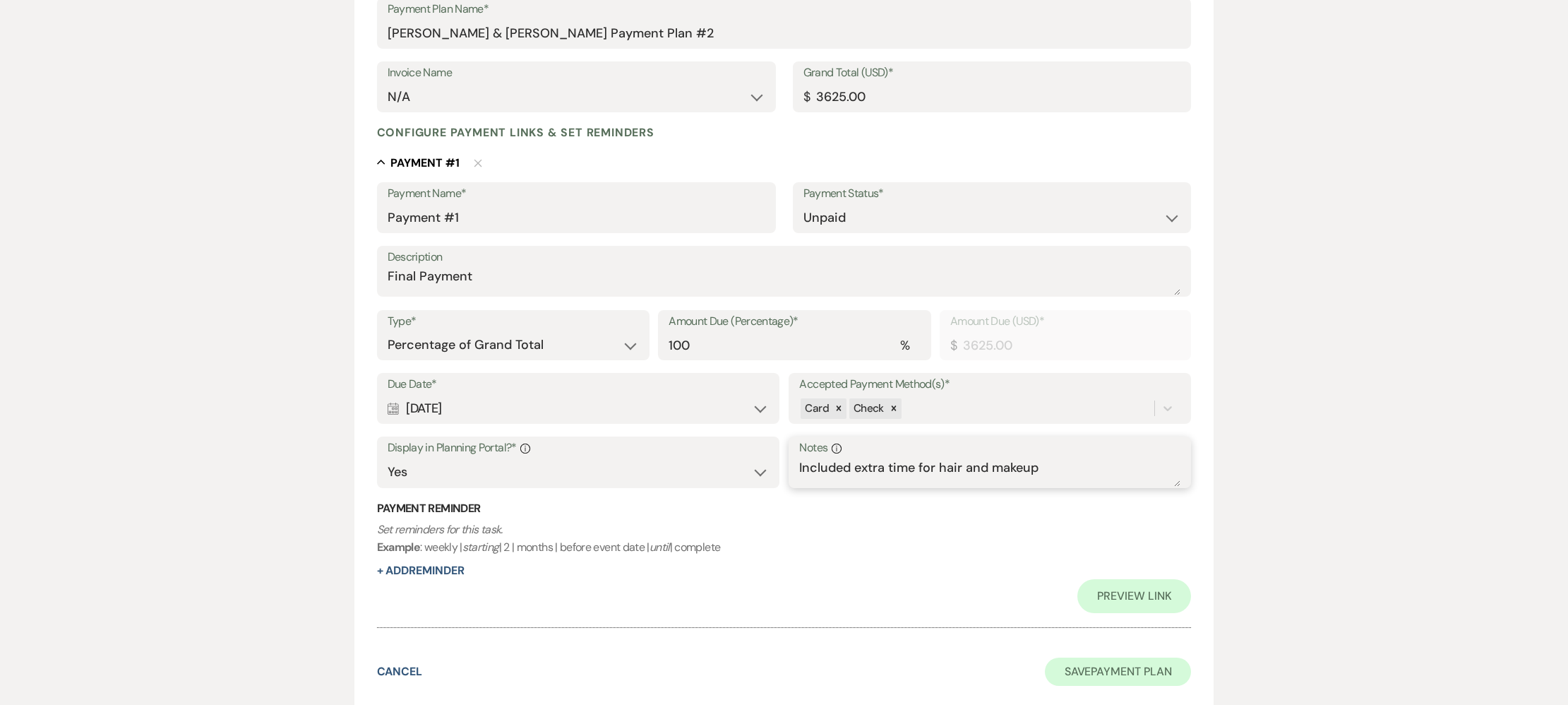
type textarea "Included extra time for hair and makeup"
click at [1087, 671] on button "Save Payment Plan" at bounding box center [1118, 671] width 147 height 28
